Goal: Task Accomplishment & Management: Complete application form

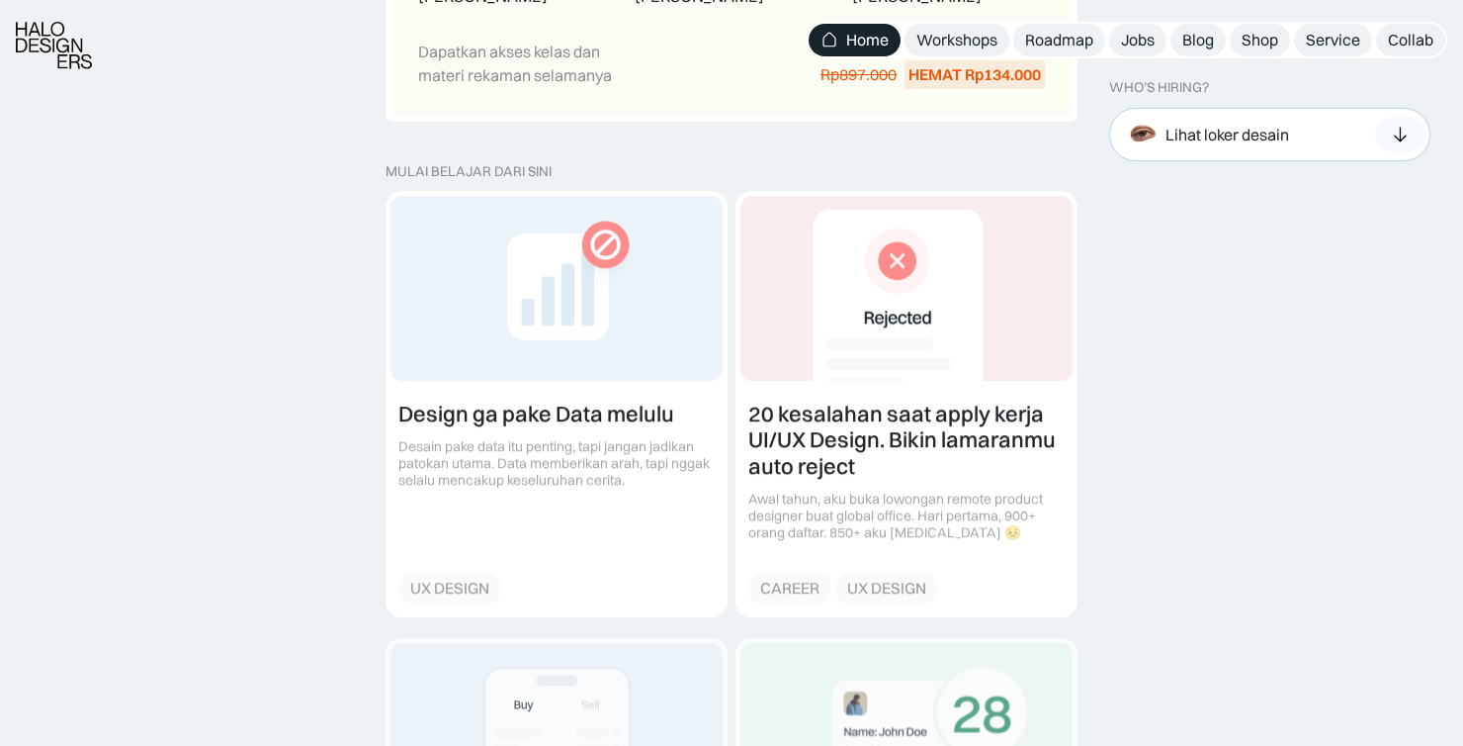
scroll to position [2571, 0]
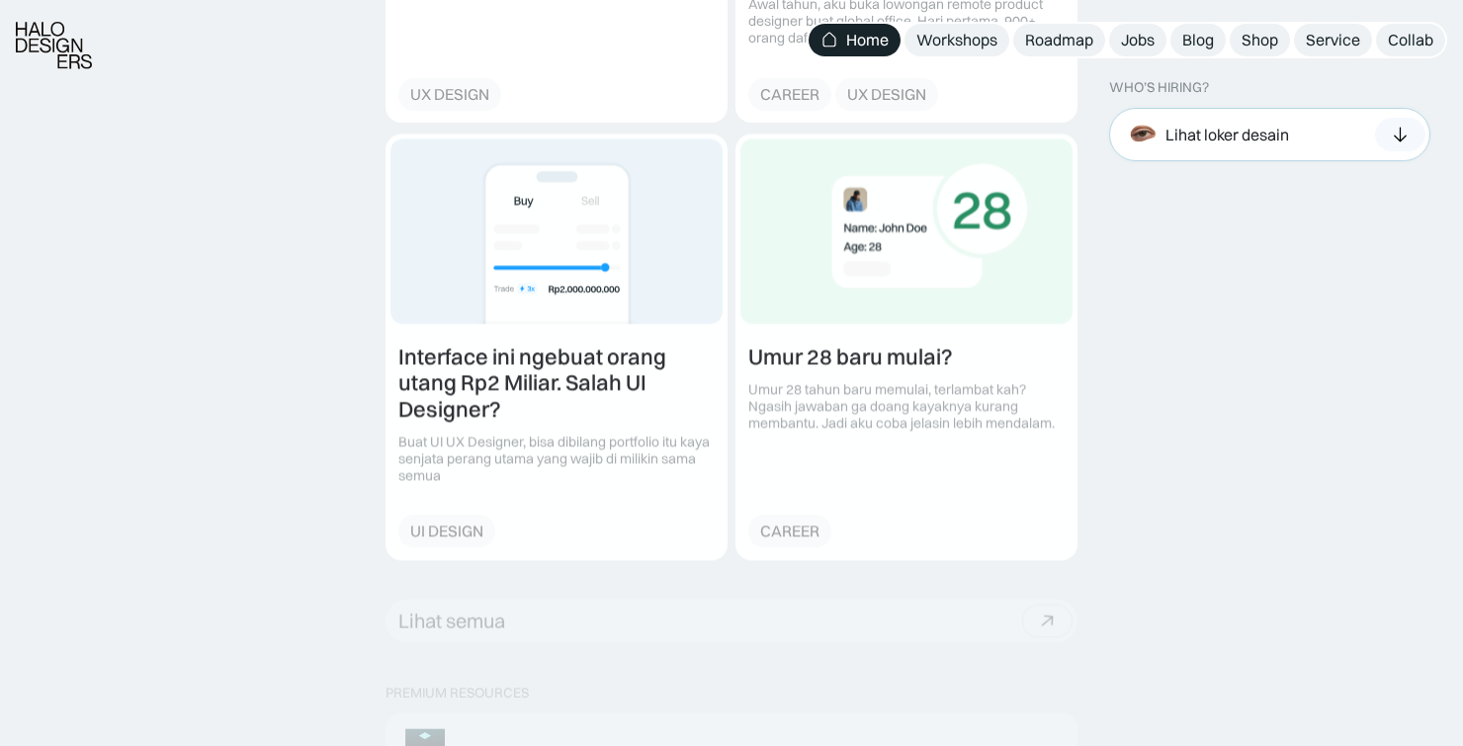
click at [1217, 137] on div "Lihat loker desain" at bounding box center [1228, 134] width 124 height 21
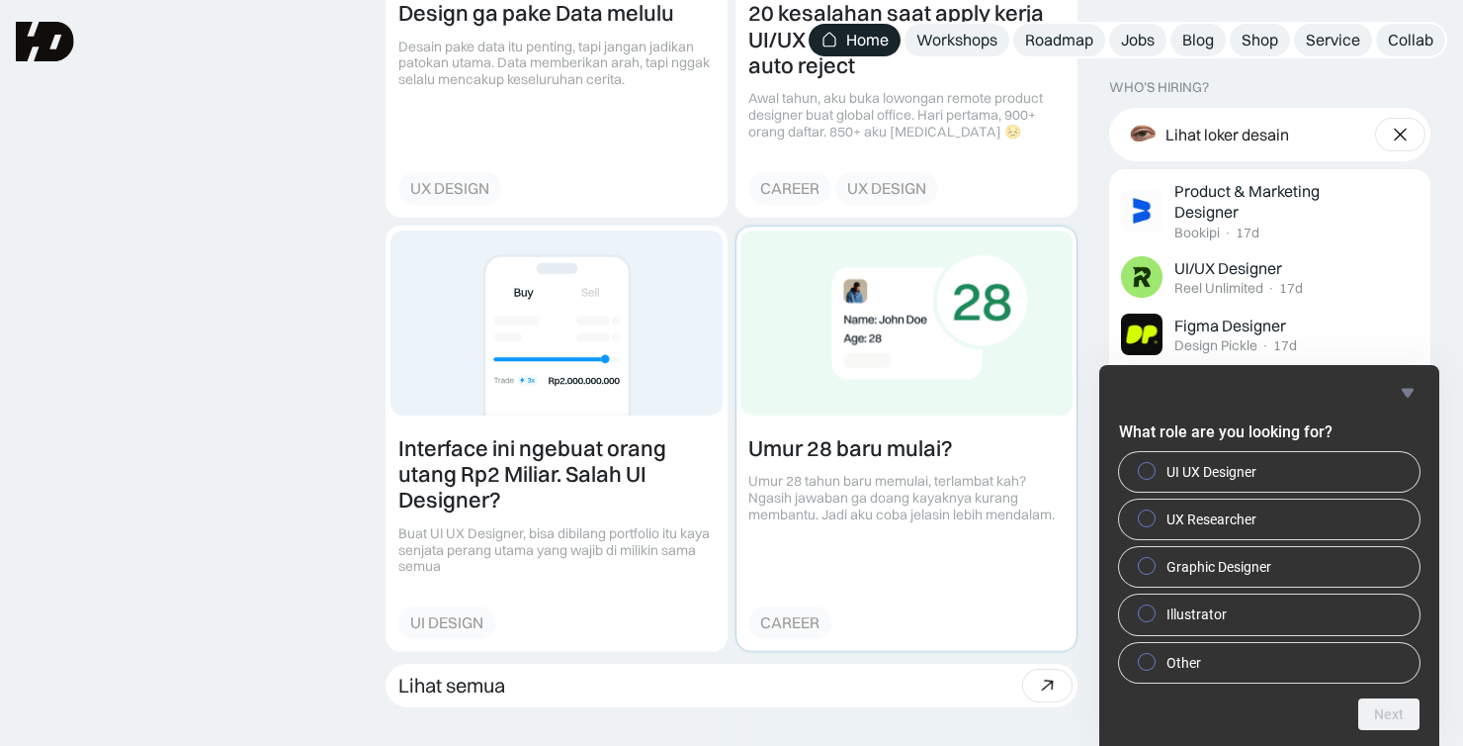
scroll to position [2175, 0]
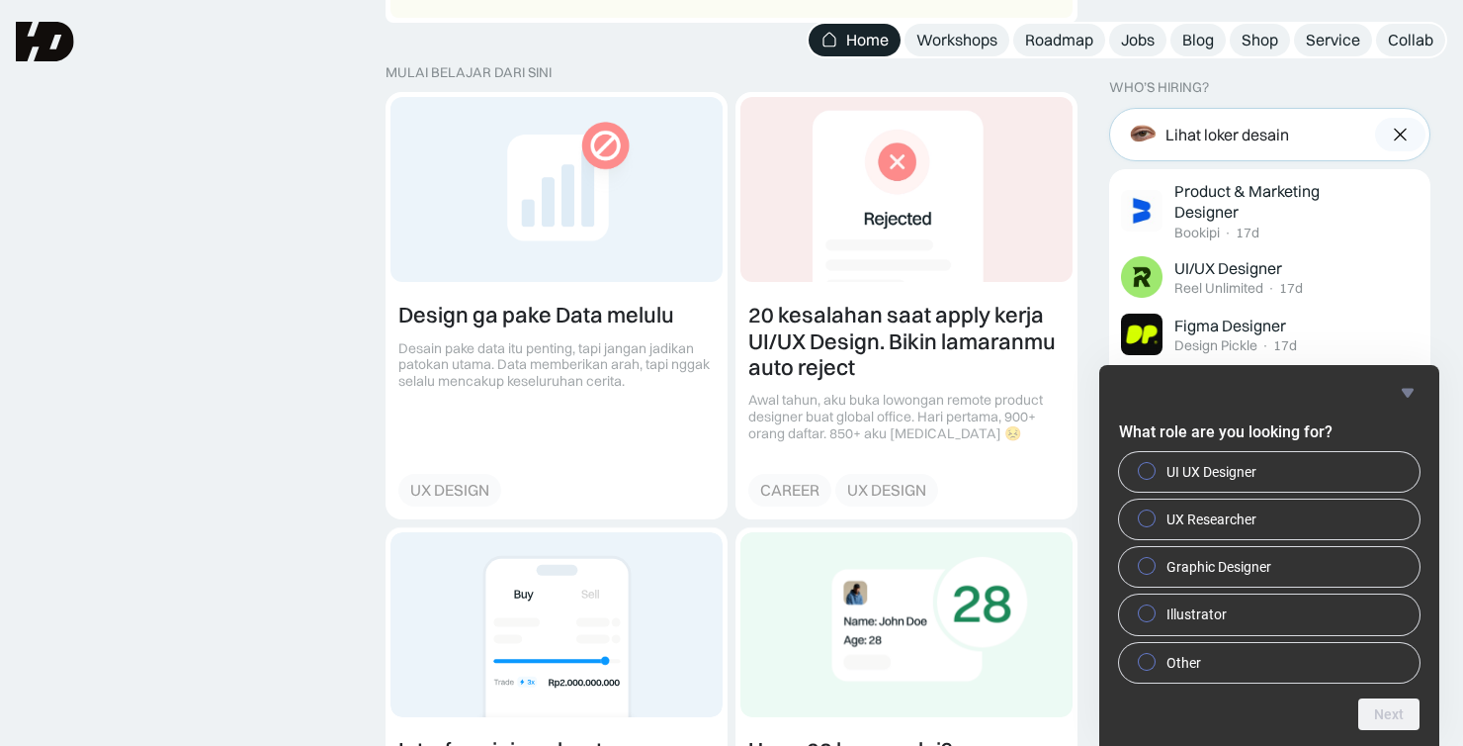
click at [1260, 130] on div "Lihat loker desain" at bounding box center [1228, 134] width 124 height 21
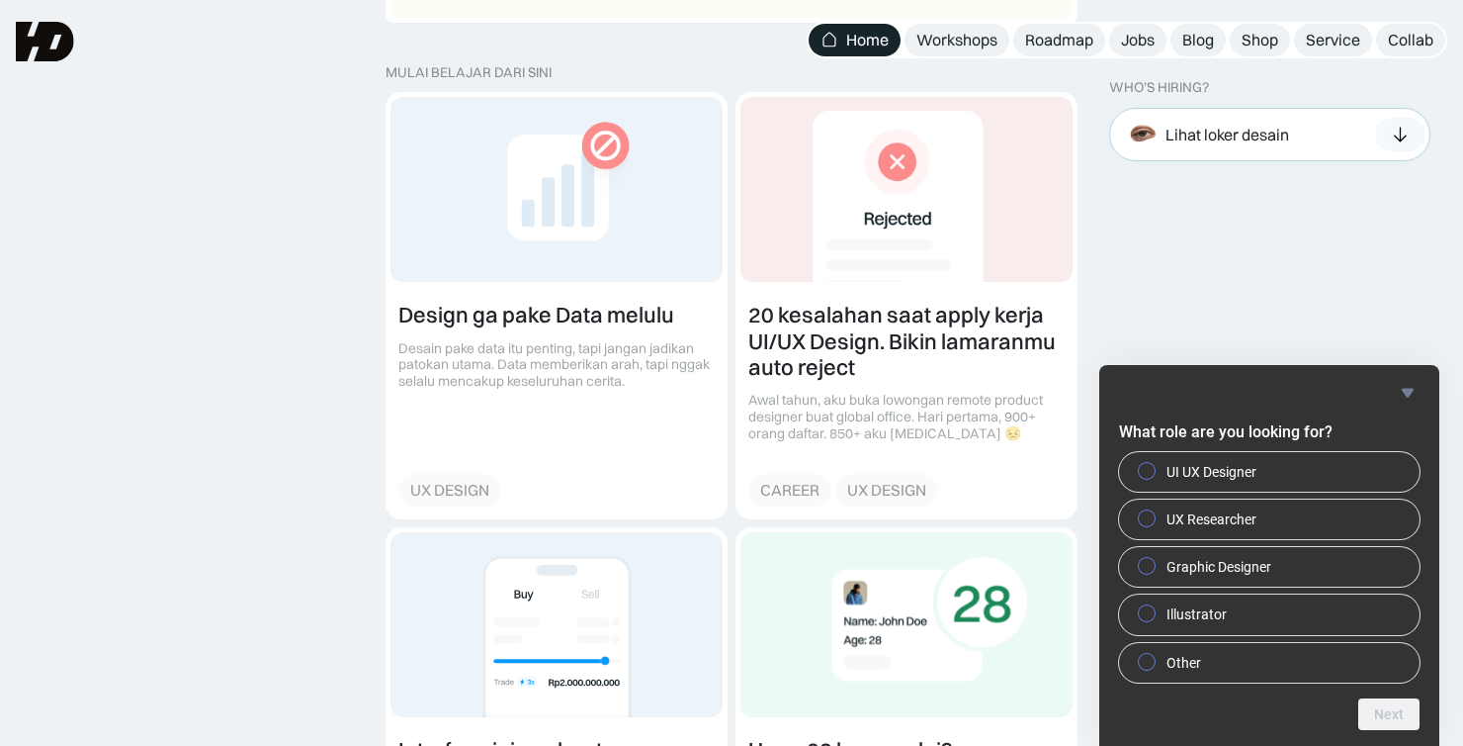
click at [1230, 137] on div "Lihat loker desain" at bounding box center [1228, 134] width 124 height 21
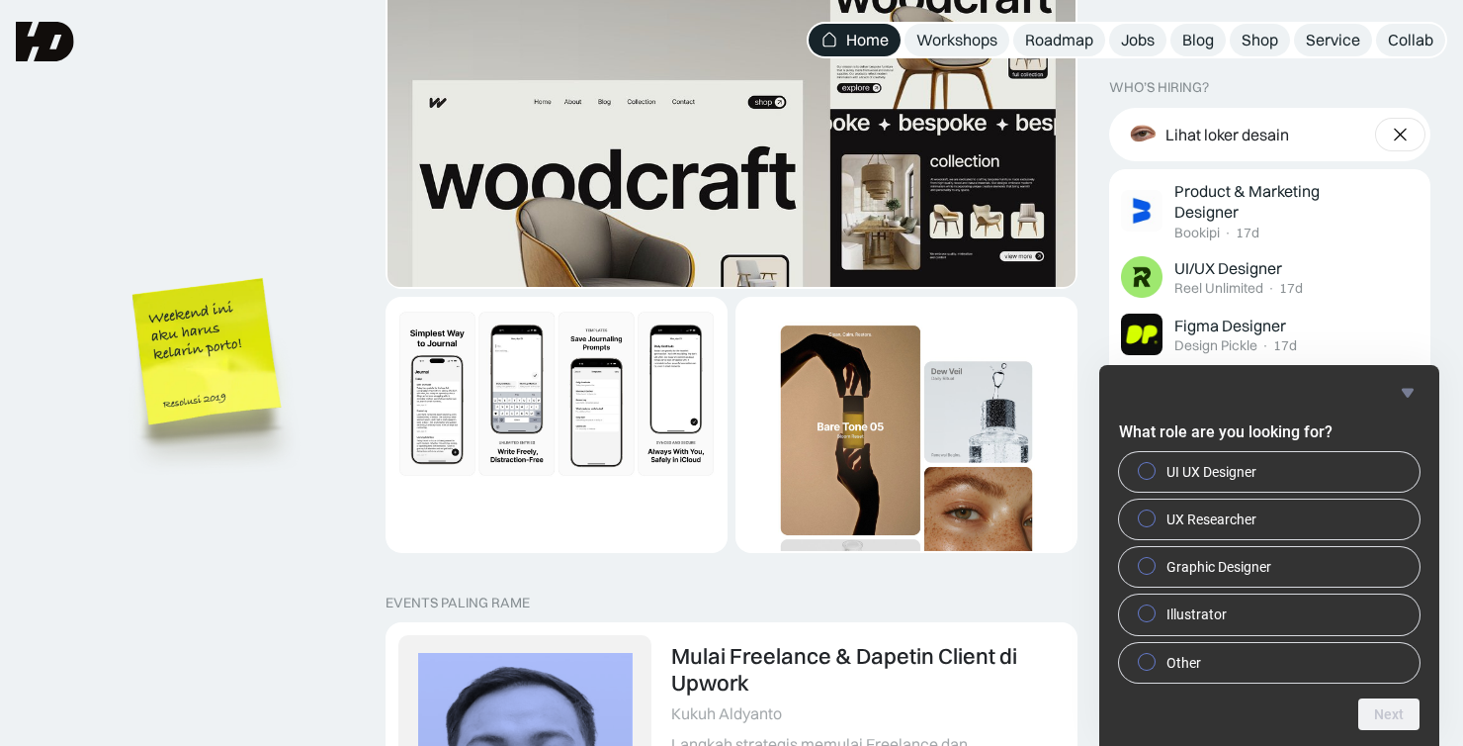
scroll to position [3065, 0]
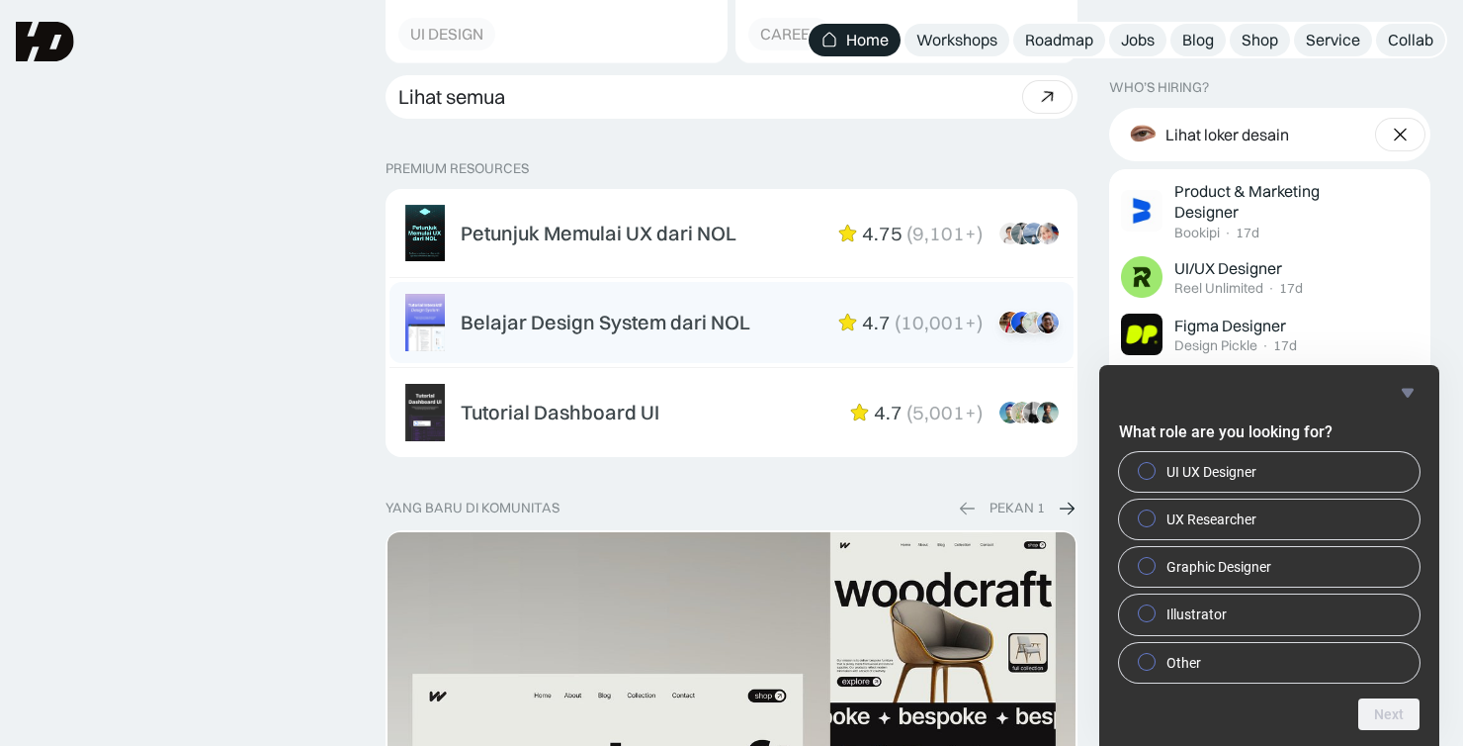
click at [659, 311] on div "Belajar Design System dari NOL" at bounding box center [606, 322] width 290 height 24
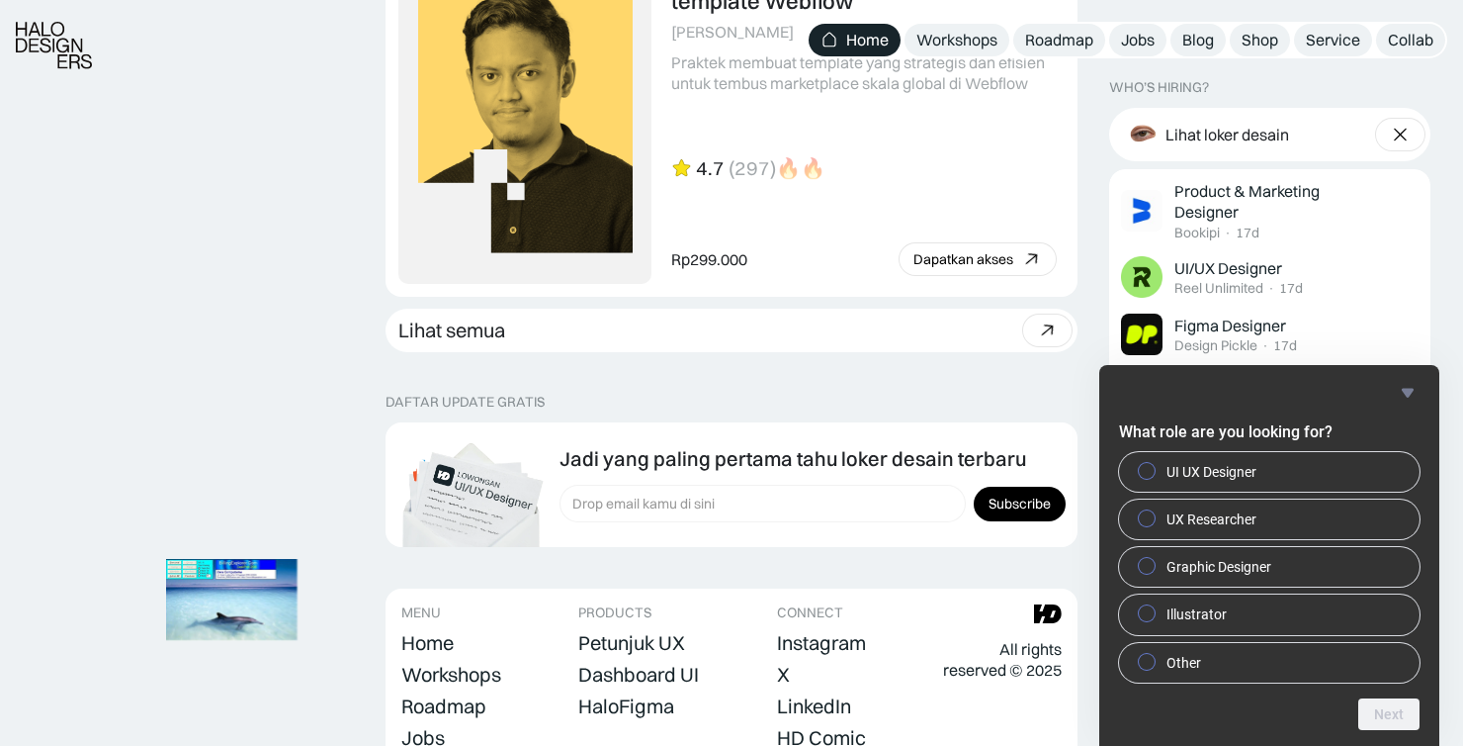
scroll to position [5656, 0]
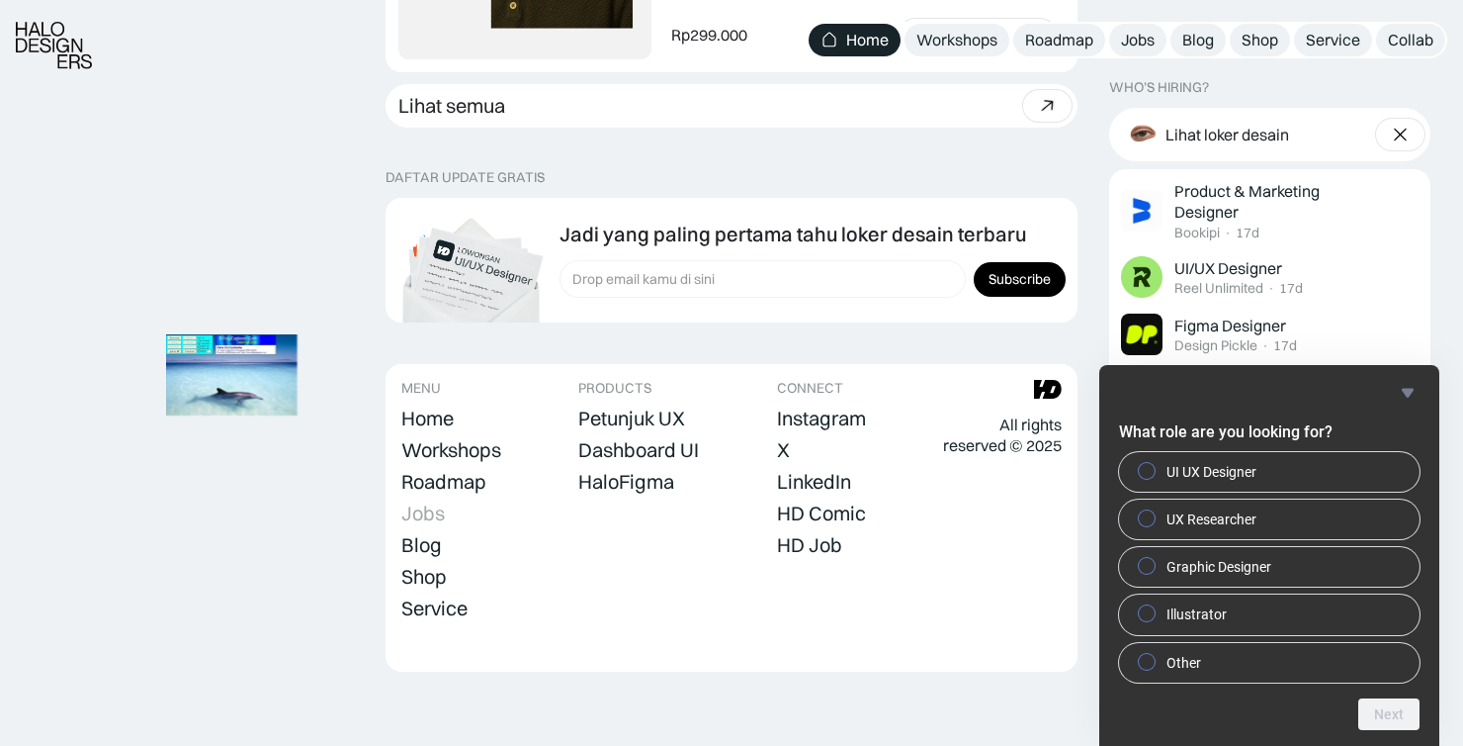
click at [413, 512] on div "Jobs" at bounding box center [423, 513] width 44 height 24
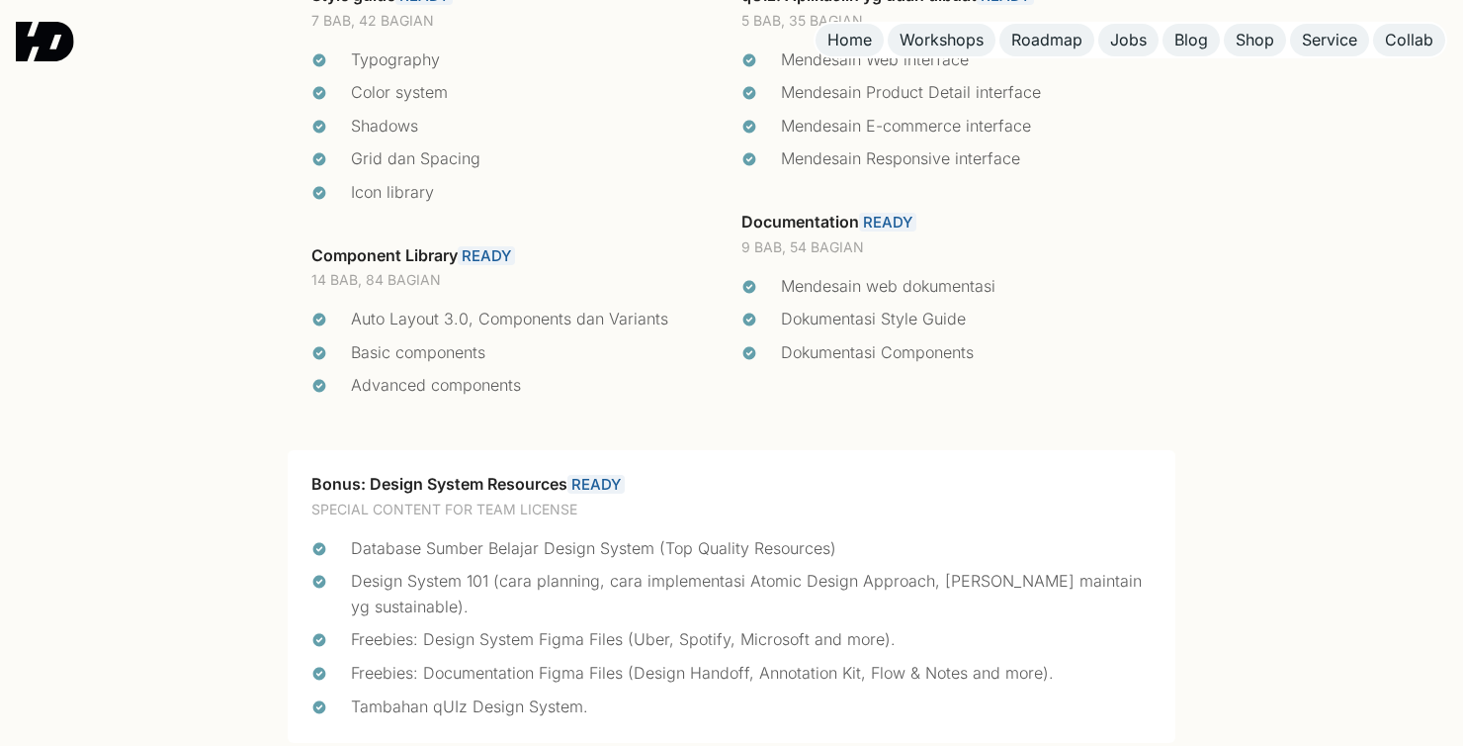
scroll to position [4548, 0]
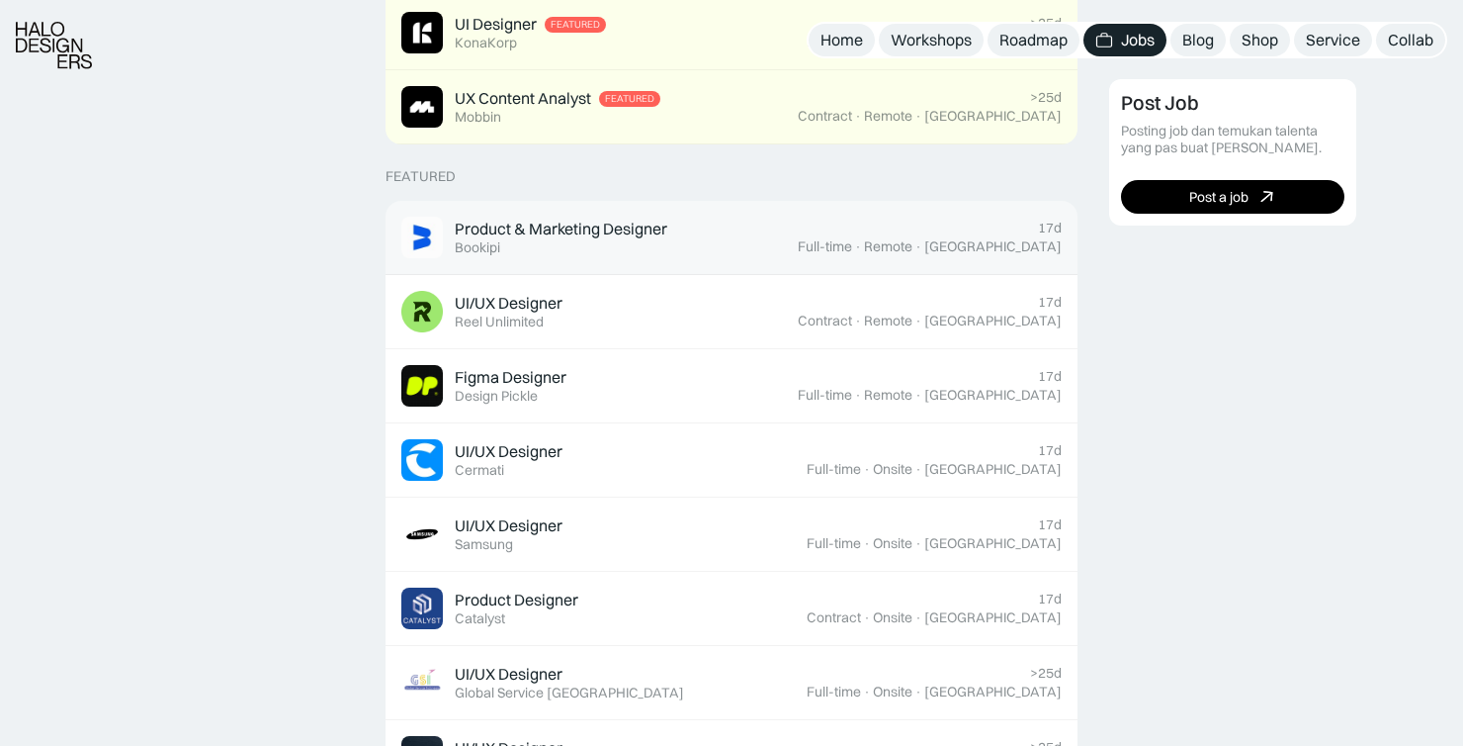
scroll to position [692, 0]
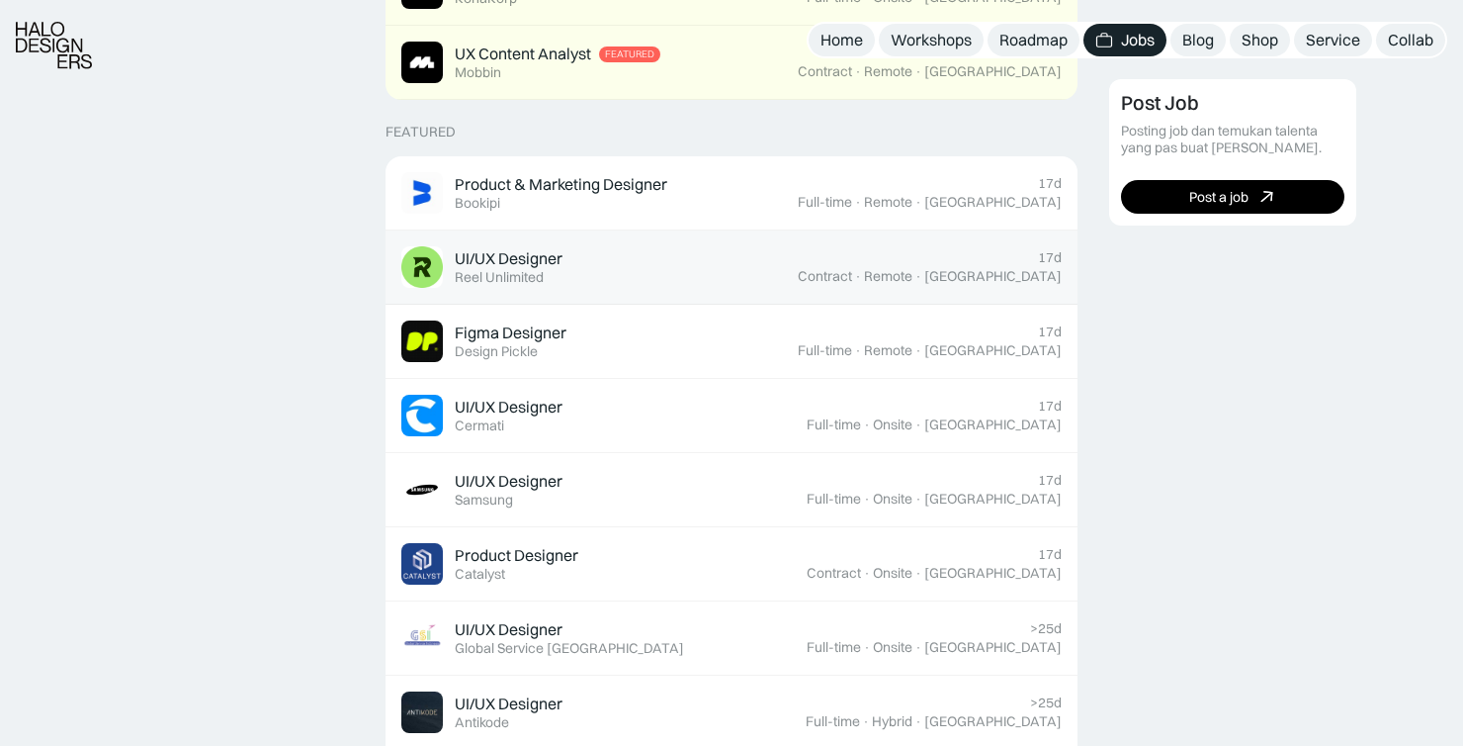
click at [1011, 264] on div "17d Contract · Remote · Jakarta" at bounding box center [930, 267] width 264 height 36
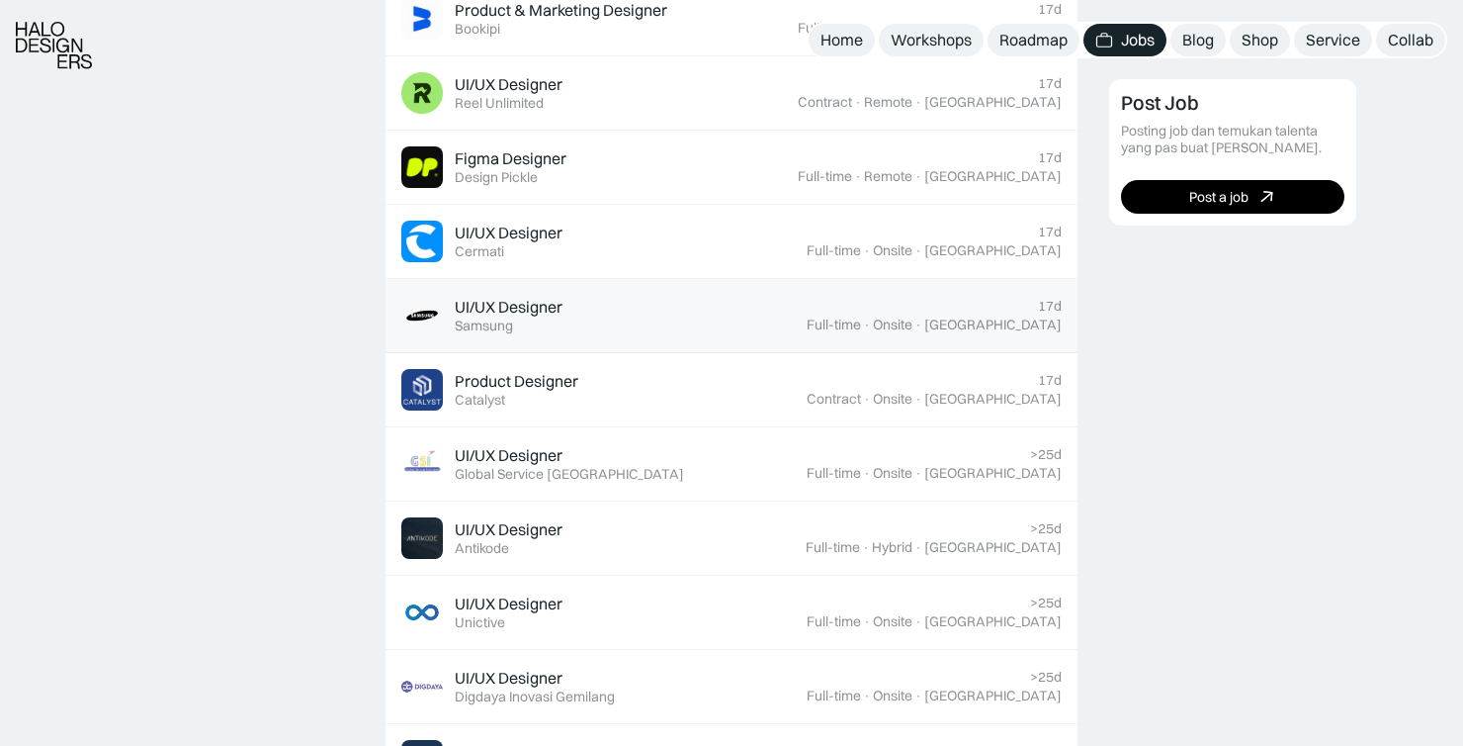
scroll to position [890, 0]
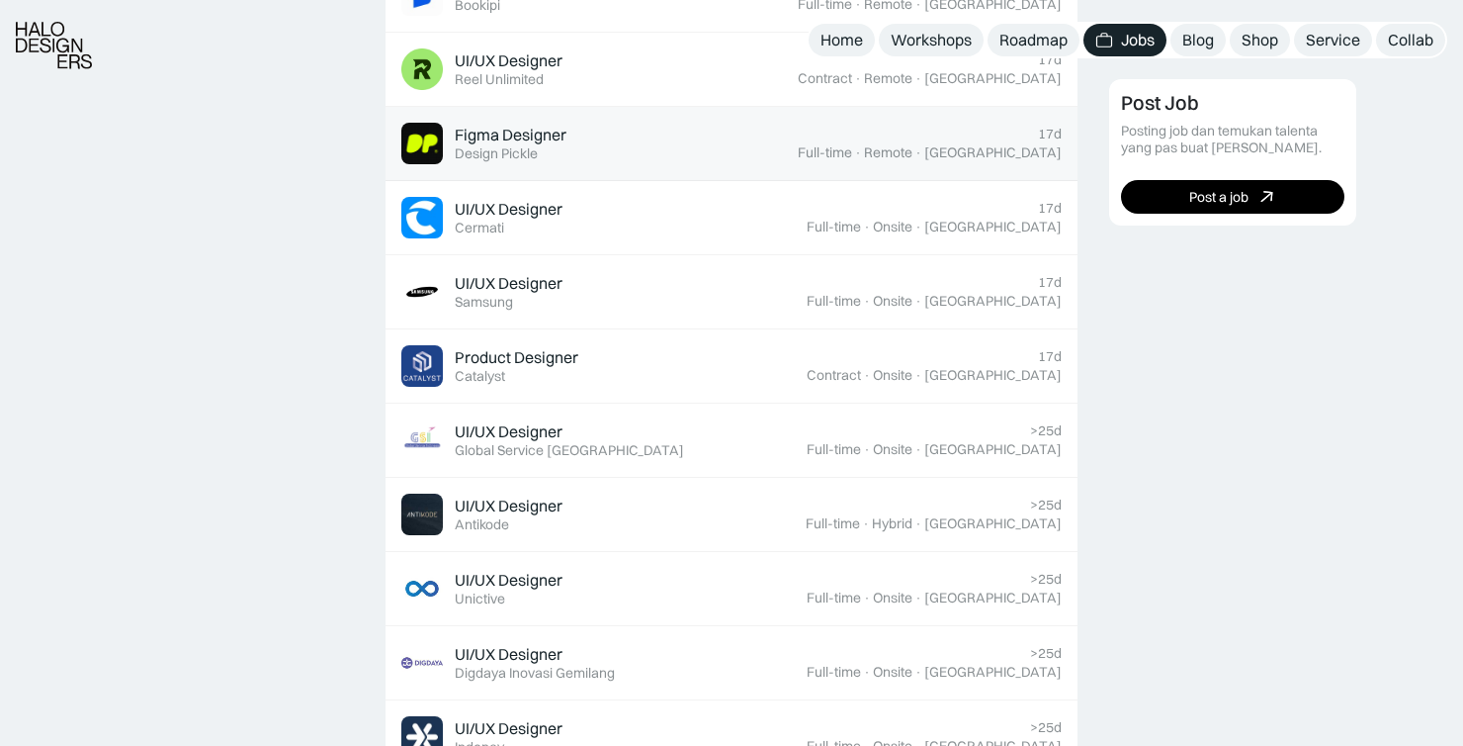
click at [749, 147] on div "Figma Designer Featured Design Pickle" at bounding box center [599, 144] width 396 height 42
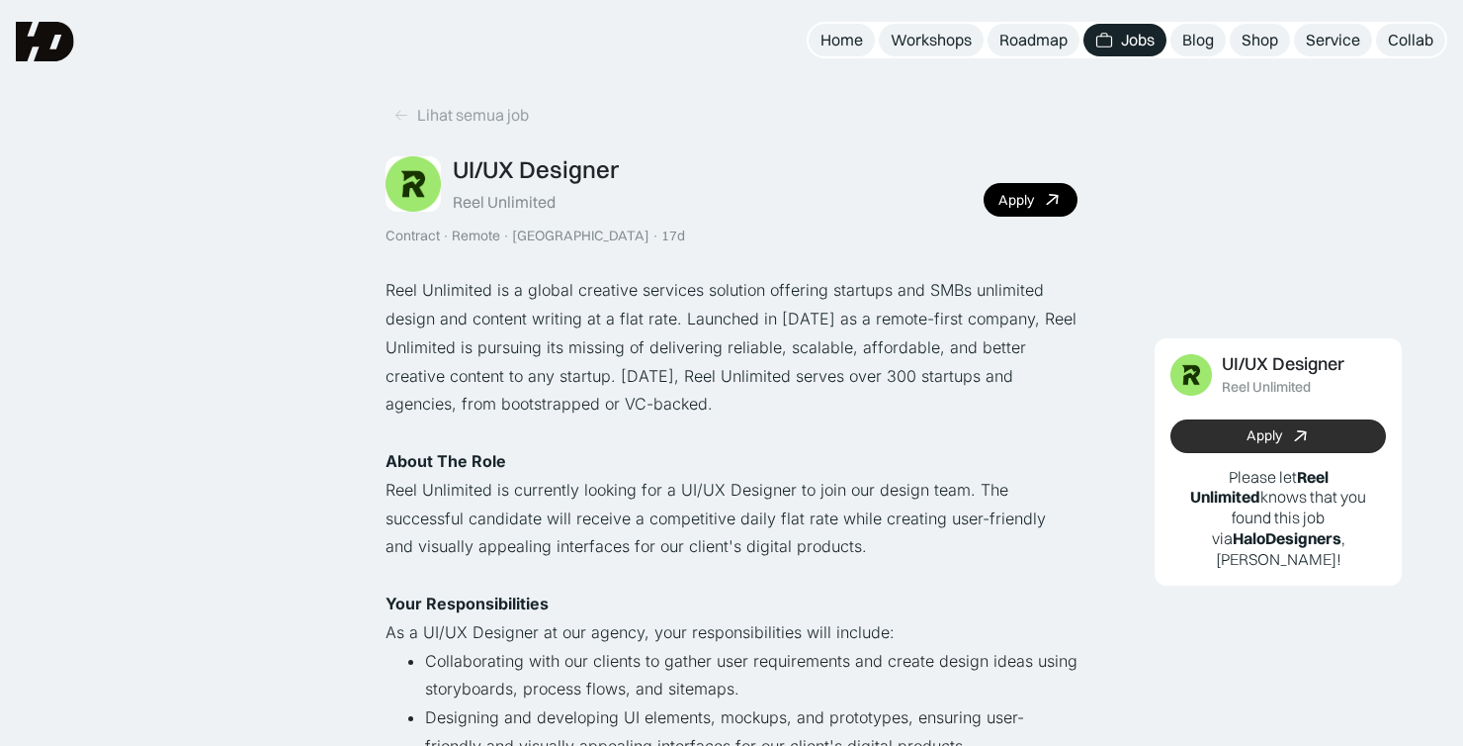
click at [1318, 427] on link "Apply" at bounding box center [1279, 436] width 216 height 34
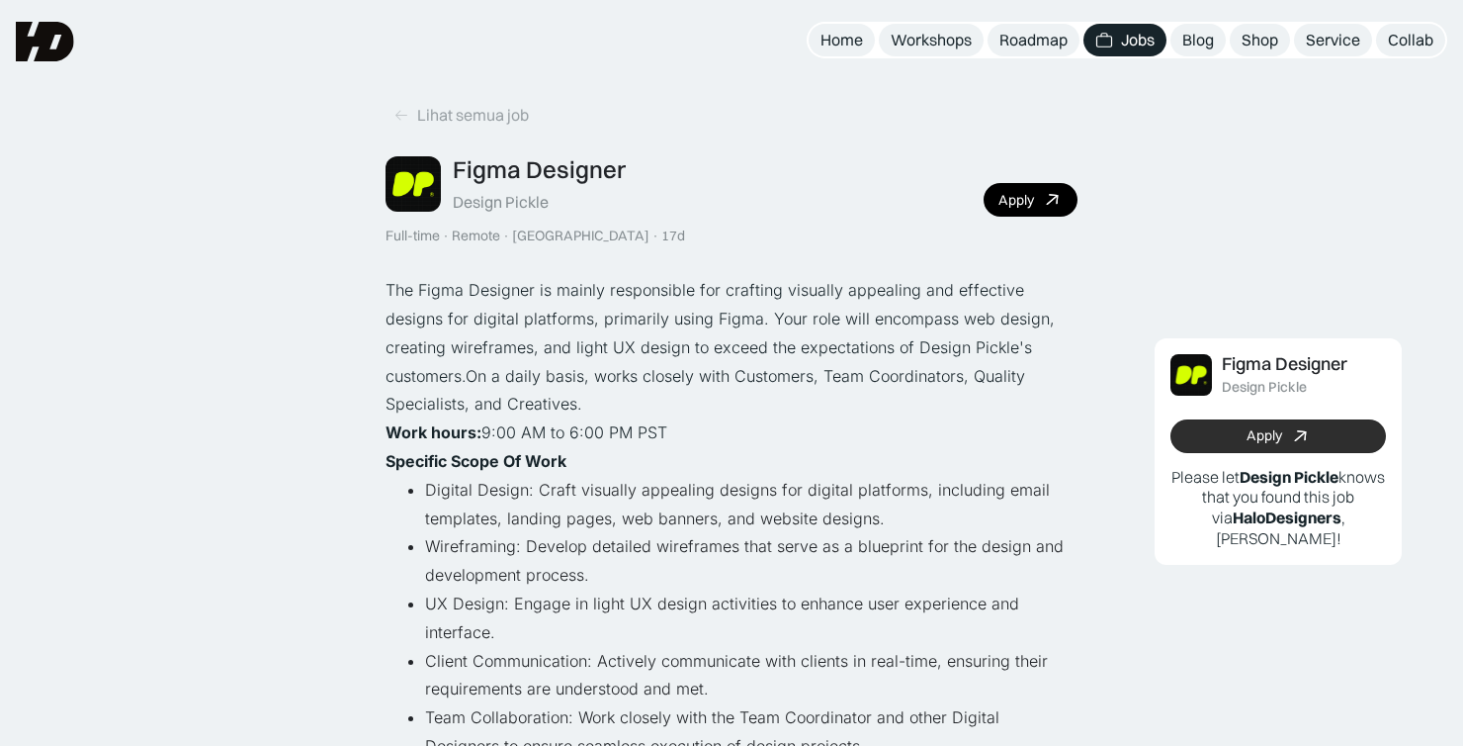
click at [1287, 432] on link "Apply" at bounding box center [1279, 436] width 216 height 34
click at [485, 99] on link "Lihat semua job" at bounding box center [461, 115] width 151 height 33
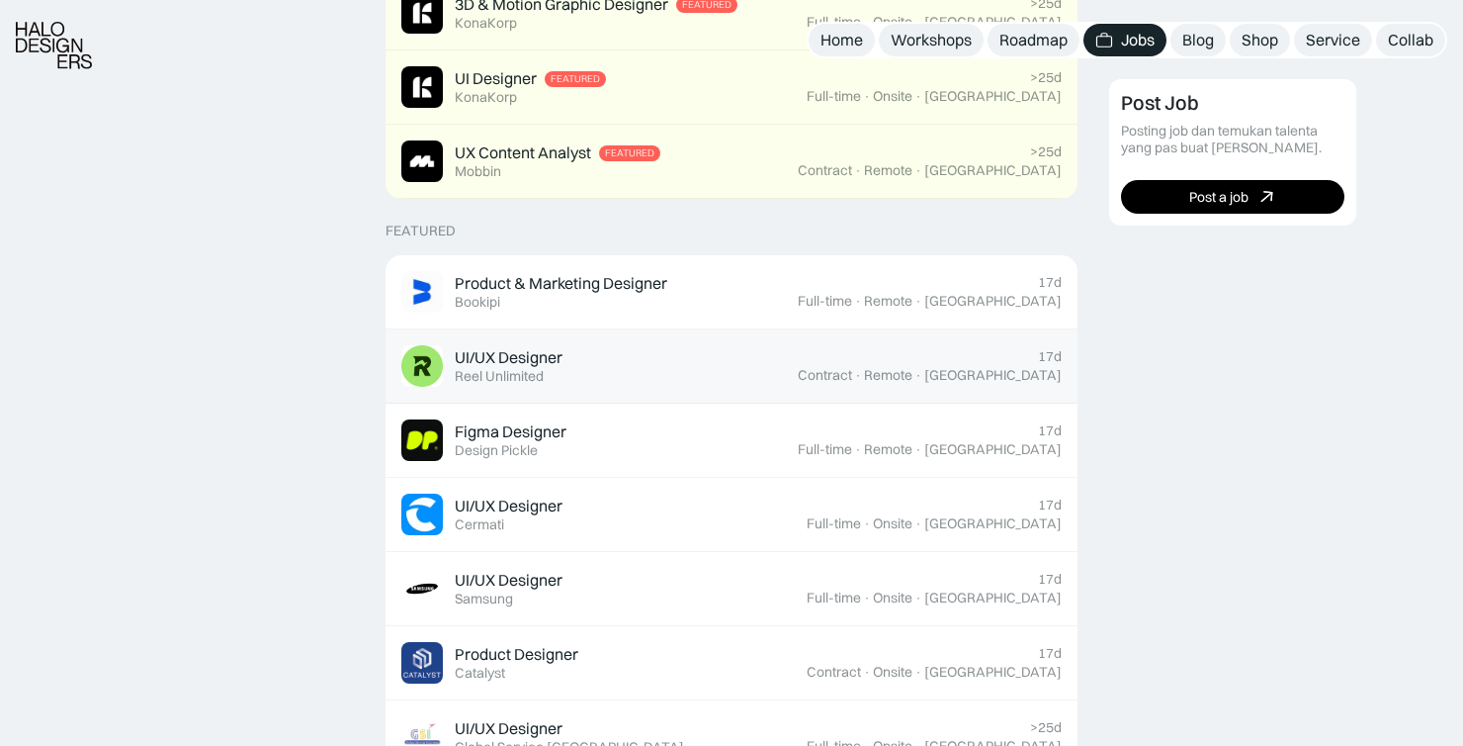
scroll to position [692, 0]
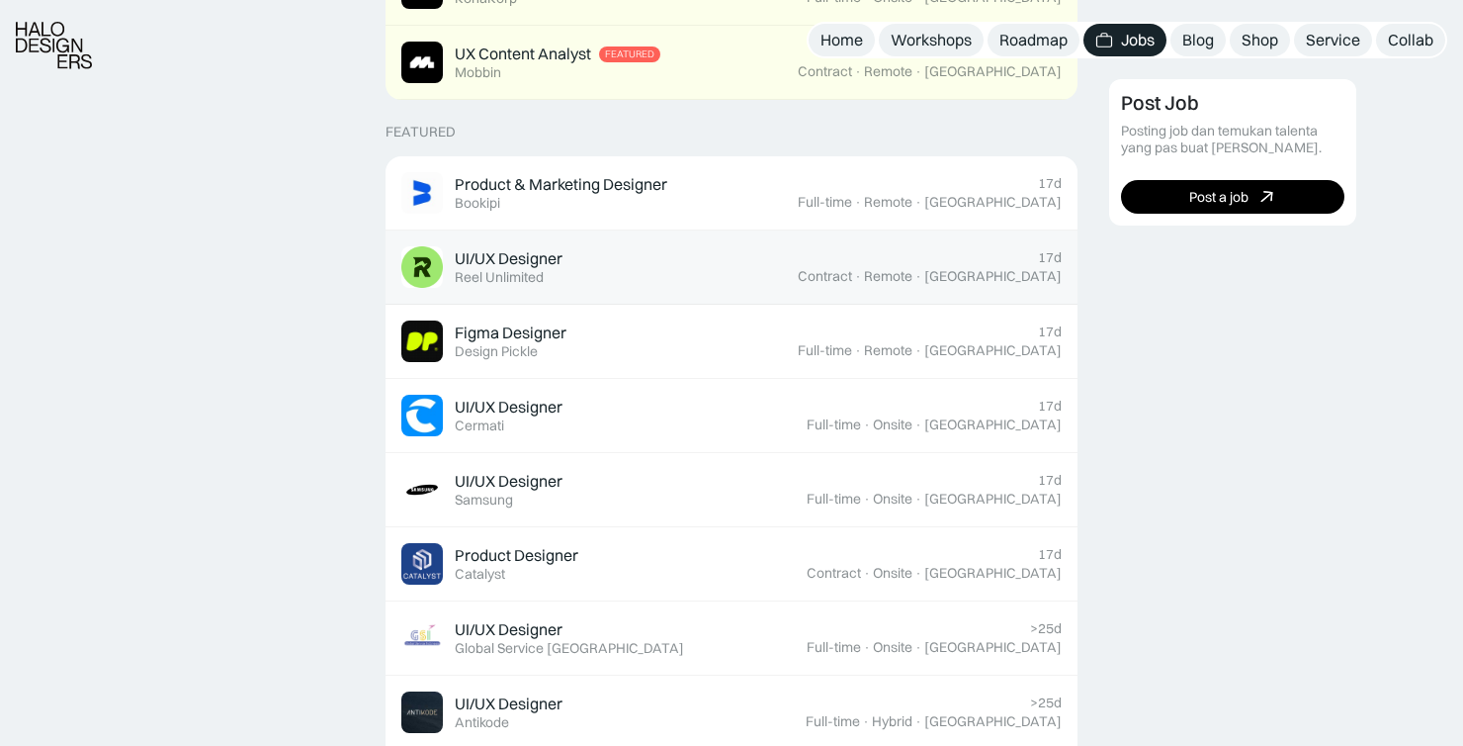
click at [615, 270] on div "UI/UX Designer Featured Reel Unlimited" at bounding box center [599, 267] width 396 height 42
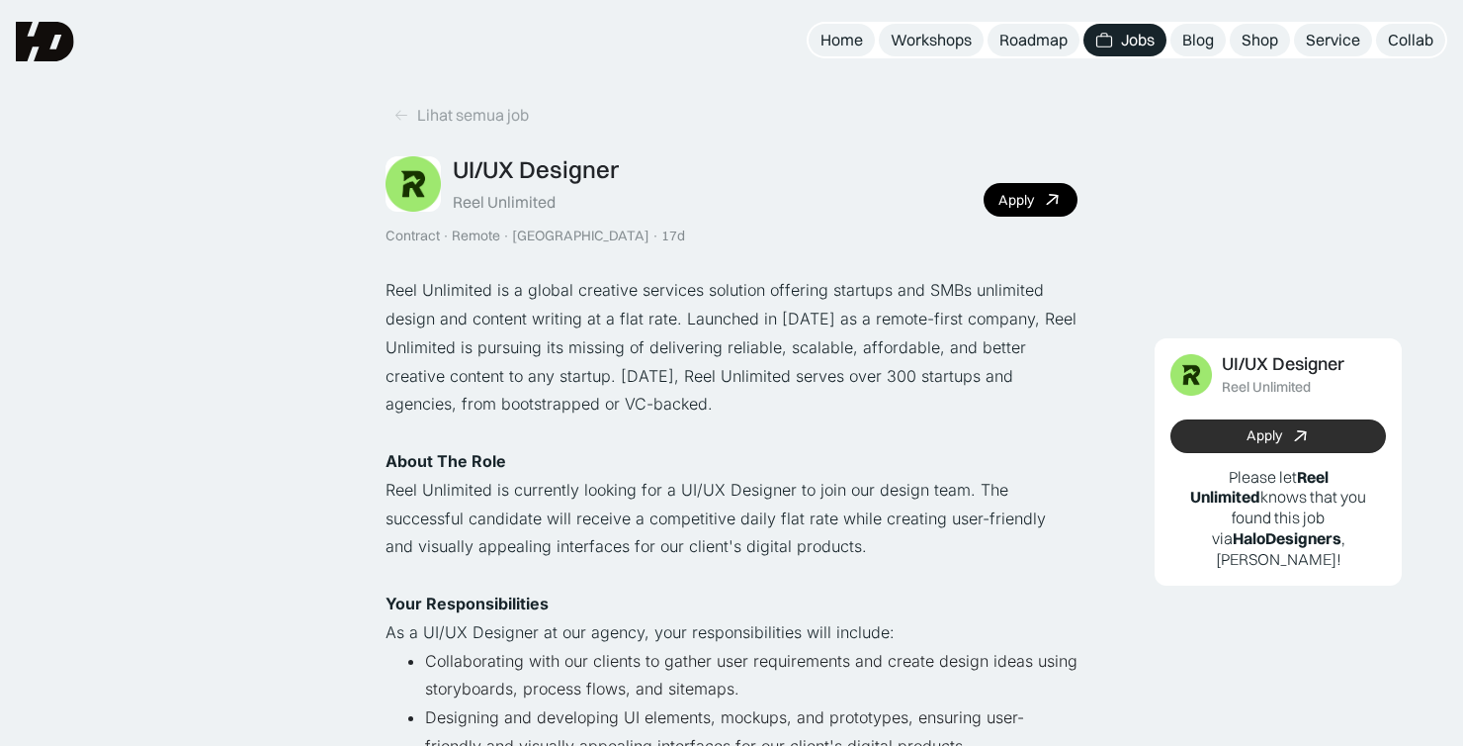
click at [1325, 442] on link "Apply" at bounding box center [1279, 436] width 216 height 34
click at [476, 124] on div "Lihat semua job" at bounding box center [473, 115] width 112 height 21
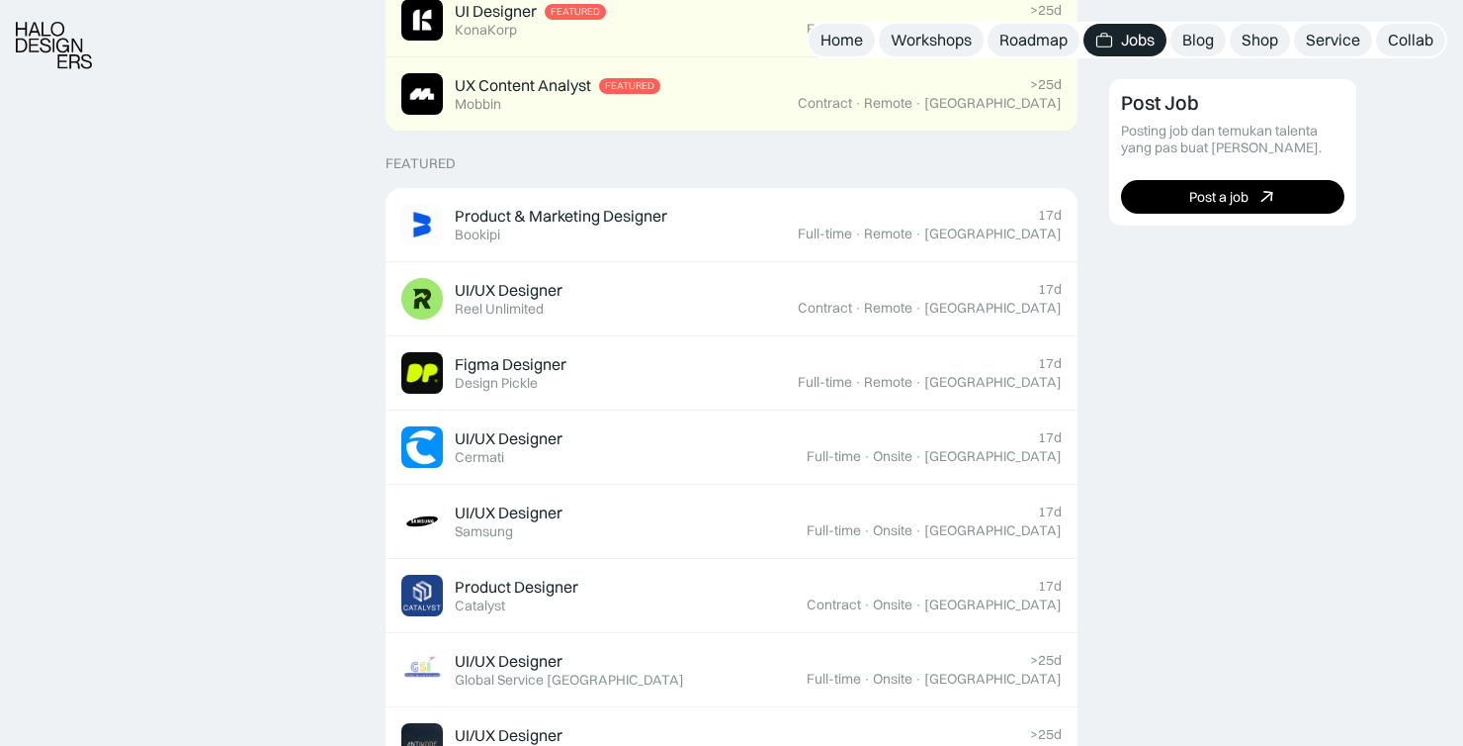
scroll to position [692, 0]
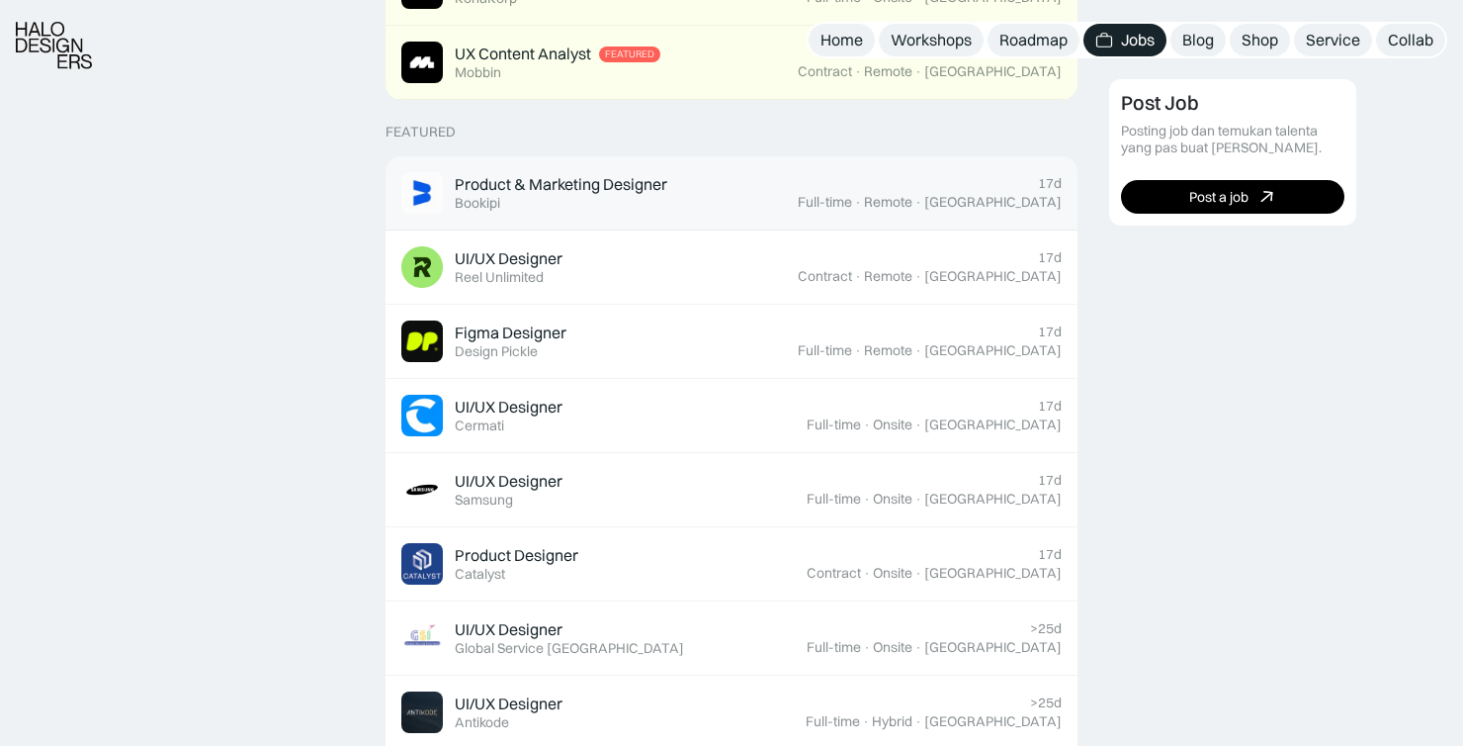
click at [781, 195] on div "Product & Marketing Designer Featured Bookipi" at bounding box center [599, 193] width 396 height 42
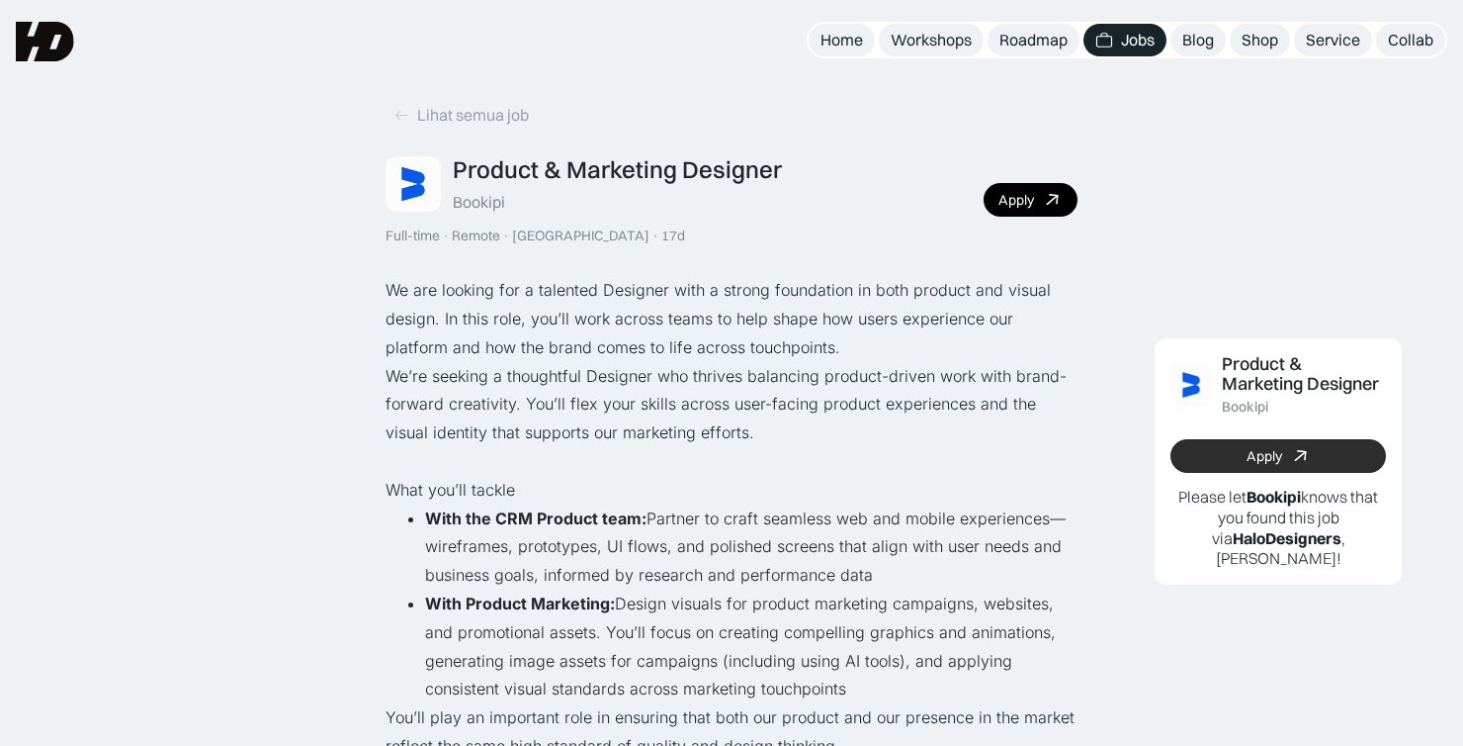
click at [1278, 455] on div "Apply" at bounding box center [1265, 456] width 36 height 17
